Goal: Information Seeking & Learning: Learn about a topic

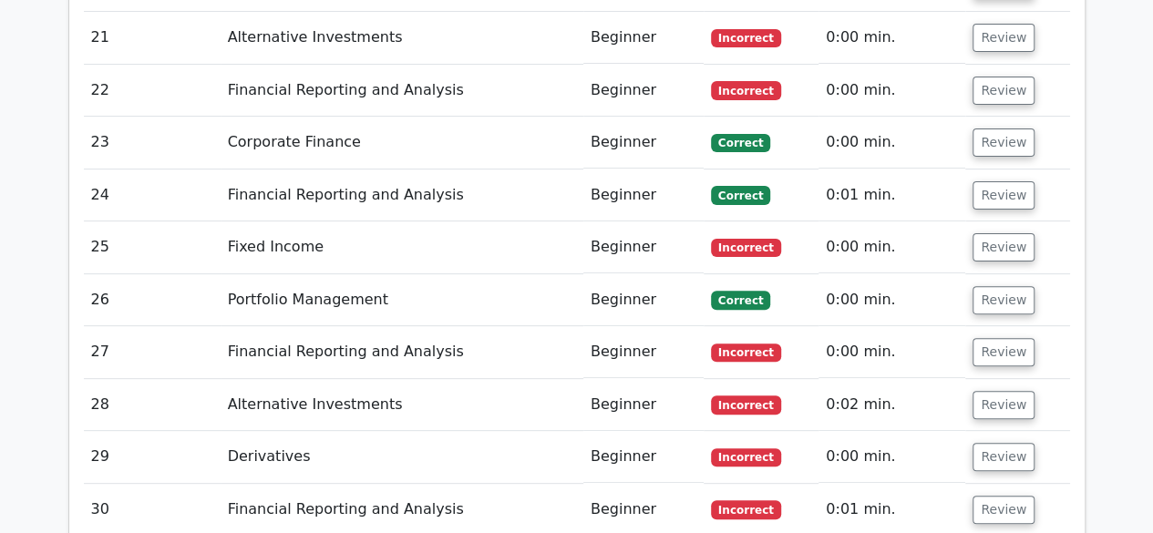
scroll to position [3624, 0]
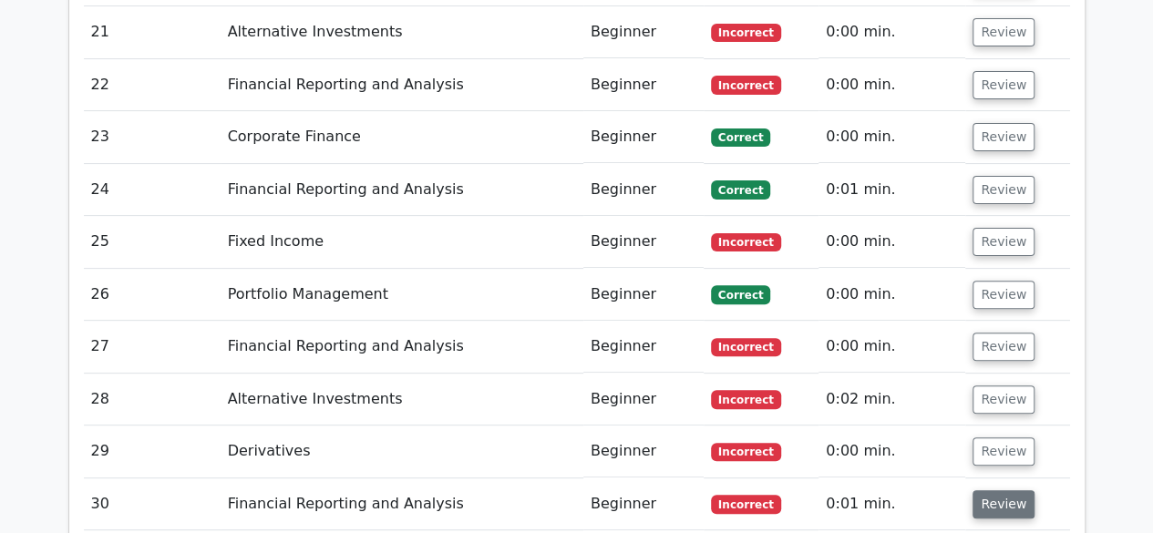
click at [974, 490] on button "Review" at bounding box center [1004, 504] width 62 height 28
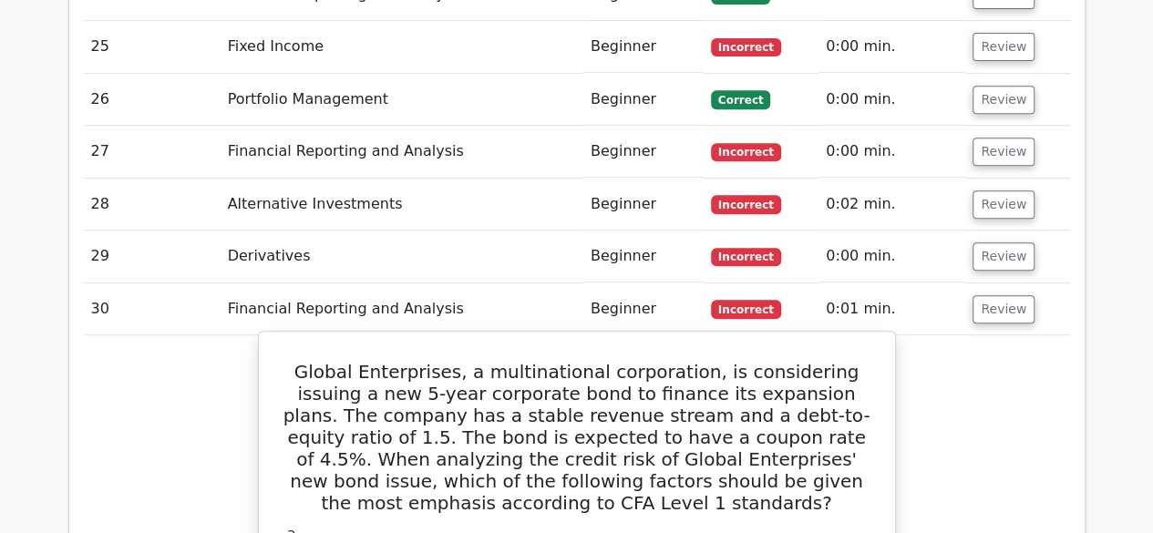
scroll to position [3818, 0]
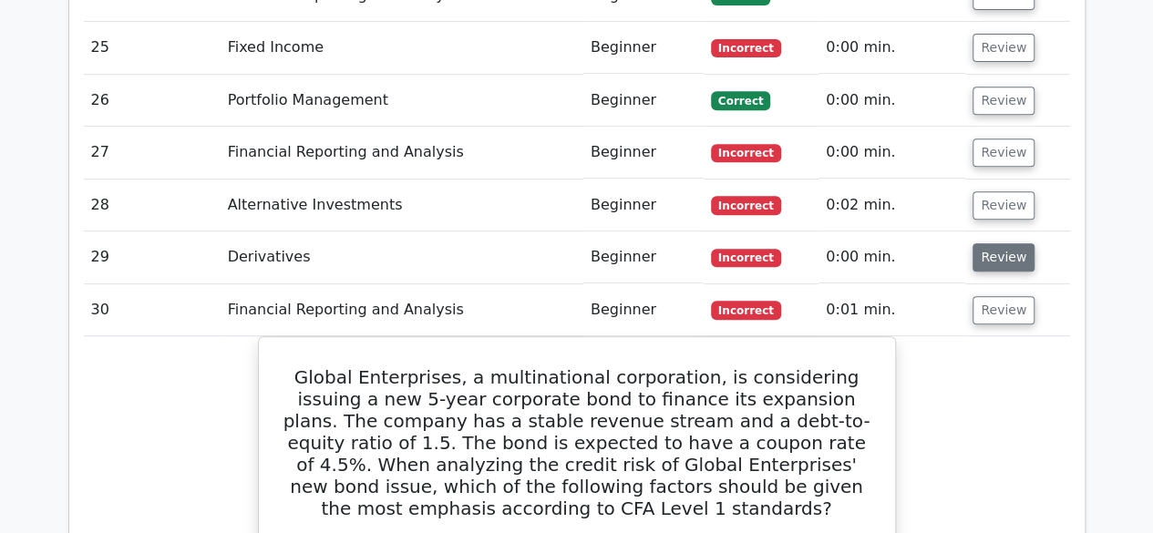
click at [1010, 243] on button "Review" at bounding box center [1004, 257] width 62 height 28
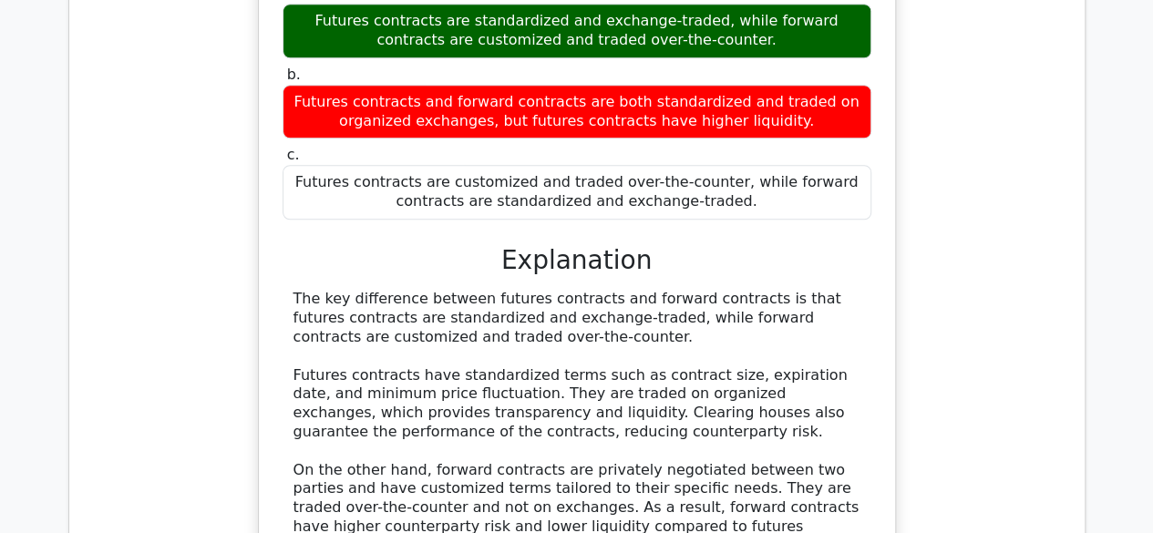
scroll to position [4199, 0]
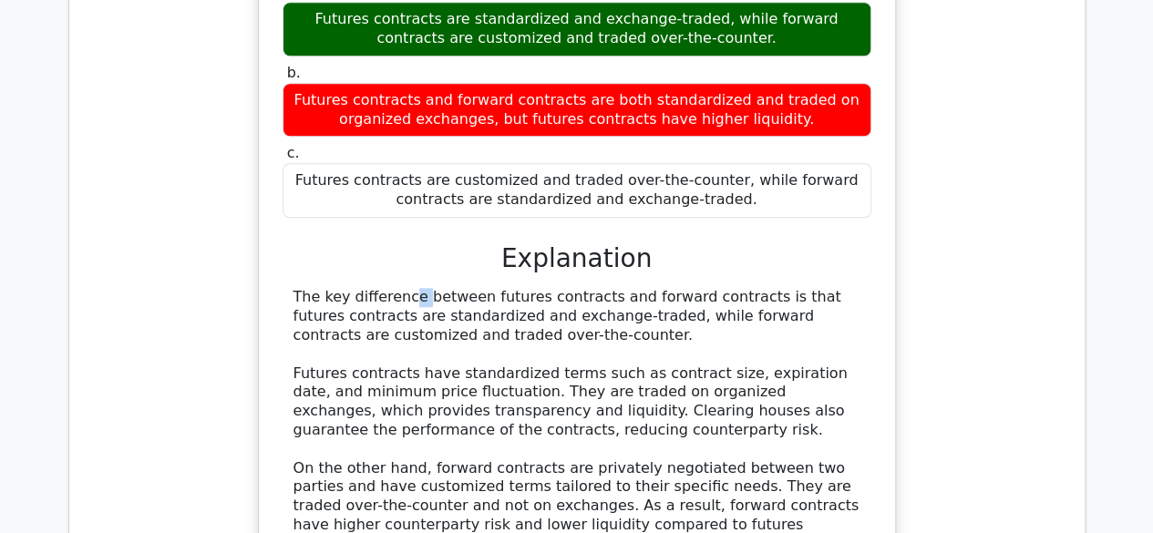
drag, startPoint x: 293, startPoint y: 146, endPoint x: 362, endPoint y: 183, distance: 78.7
click at [351, 288] on div "The key difference between futures contracts and forward contracts is that futu…" at bounding box center [577, 468] width 567 height 360
click at [401, 288] on div "The key difference between futures contracts and forward contracts is that futu…" at bounding box center [577, 468] width 567 height 360
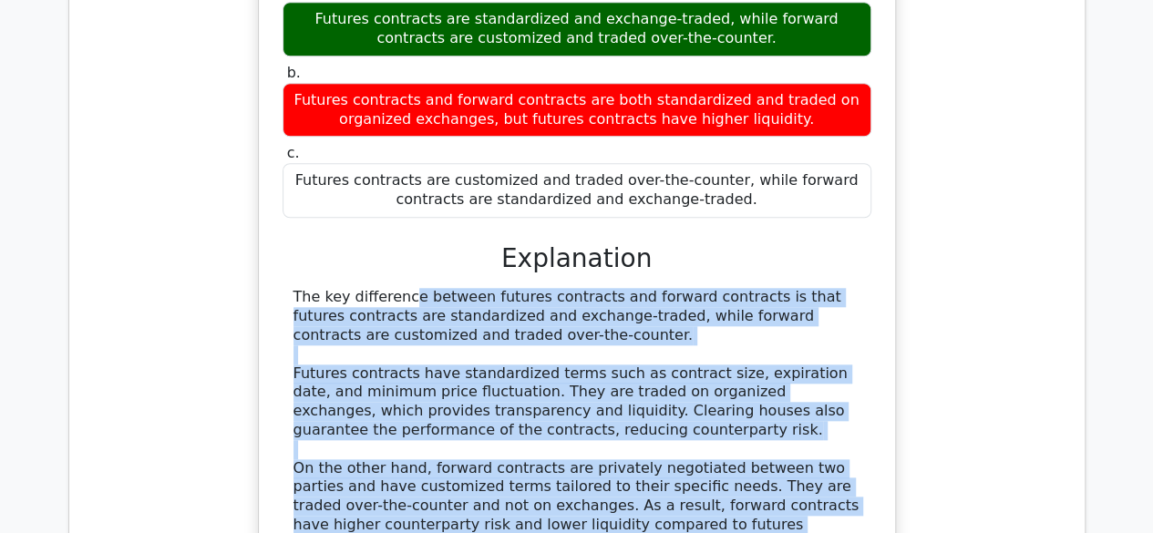
drag, startPoint x: 283, startPoint y: 139, endPoint x: 645, endPoint y: 402, distance: 447.9
click at [645, 402] on div "The key difference between futures contracts and forward contracts is that futu…" at bounding box center [577, 468] width 589 height 360
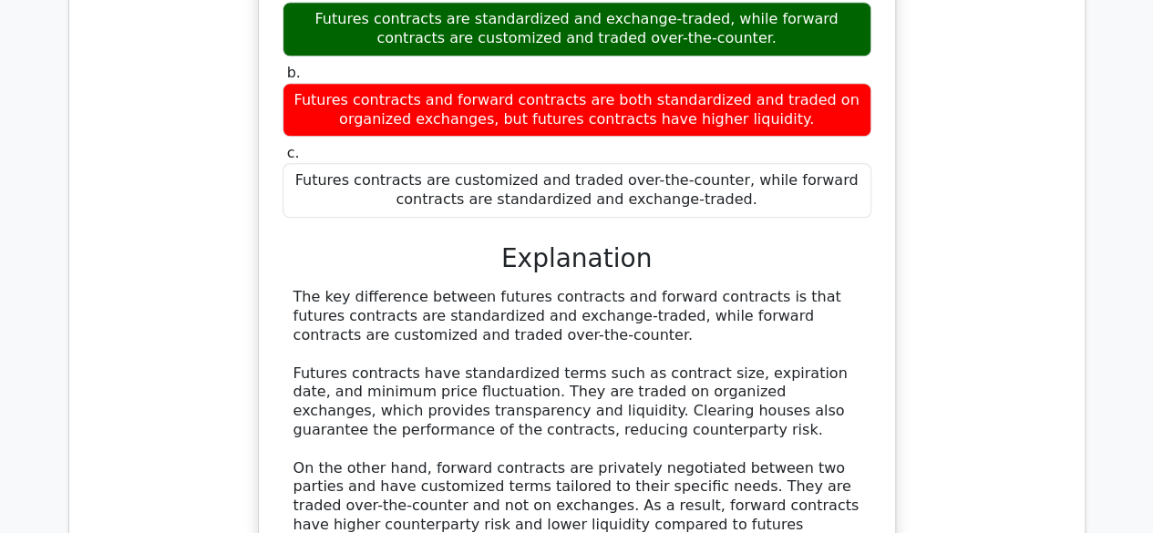
drag, startPoint x: 452, startPoint y: 478, endPoint x: 485, endPoint y: 489, distance: 34.6
click at [481, 483] on div "The key difference between futures contracts and forward contracts is that futu…" at bounding box center [577, 494] width 589 height 413
click at [530, 474] on div "The key difference between futures contracts and forward contracts is that futu…" at bounding box center [577, 468] width 567 height 360
click at [466, 468] on div "The key difference between futures contracts and forward contracts is that futu…" at bounding box center [577, 468] width 567 height 360
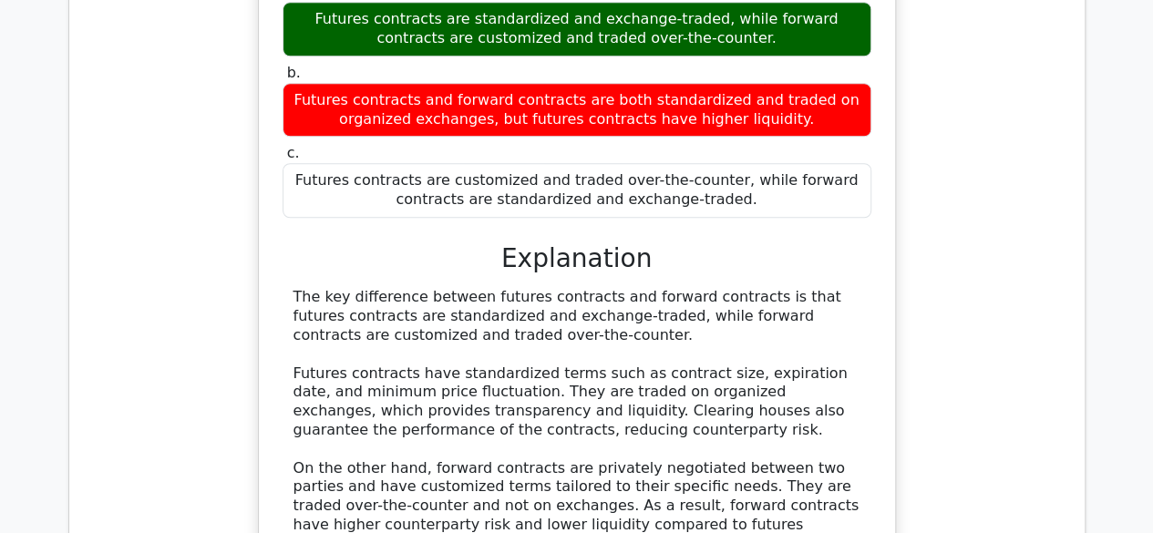
click at [492, 490] on div "The key difference between futures contracts and forward contracts is that futu…" at bounding box center [577, 494] width 589 height 413
drag, startPoint x: 292, startPoint y: 413, endPoint x: 478, endPoint y: 465, distance: 193.1
click at [478, 465] on div "The key difference between futures contracts and forward contracts is that futu…" at bounding box center [577, 468] width 589 height 360
click at [472, 471] on div "The key difference between futures contracts and forward contracts is that futu…" at bounding box center [577, 468] width 567 height 360
drag, startPoint x: 527, startPoint y: 408, endPoint x: 608, endPoint y: 433, distance: 84.8
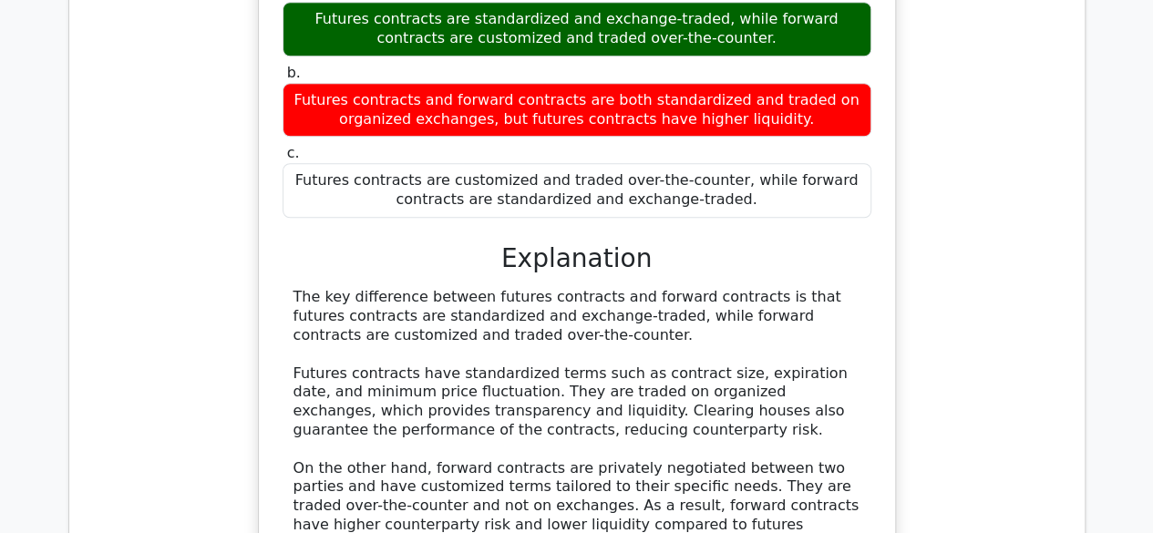
click at [608, 433] on div "The key difference between futures contracts and forward contracts is that futu…" at bounding box center [577, 468] width 567 height 360
click at [583, 490] on div "The key difference between futures contracts and forward contracts is that futu…" at bounding box center [577, 494] width 589 height 413
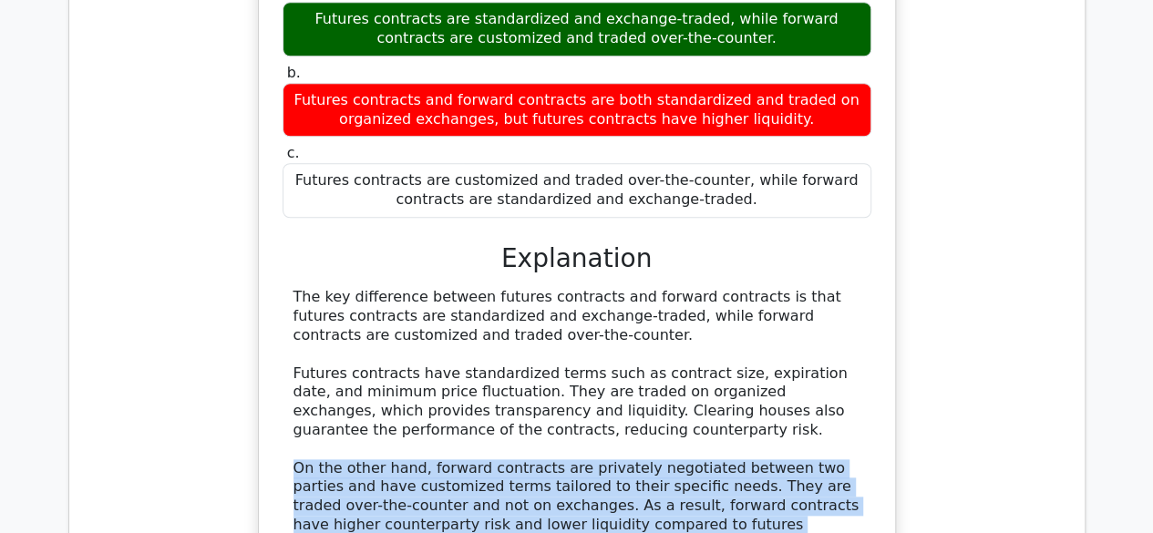
drag, startPoint x: 292, startPoint y: 313, endPoint x: 624, endPoint y: 495, distance: 378.6
click at [624, 495] on div "The key difference between futures contracts and forward contracts is that futu…" at bounding box center [577, 494] width 589 height 413
click at [652, 479] on div "The key difference between futures contracts and forward contracts is that futu…" at bounding box center [577, 468] width 567 height 360
